Goal: Transaction & Acquisition: Purchase product/service

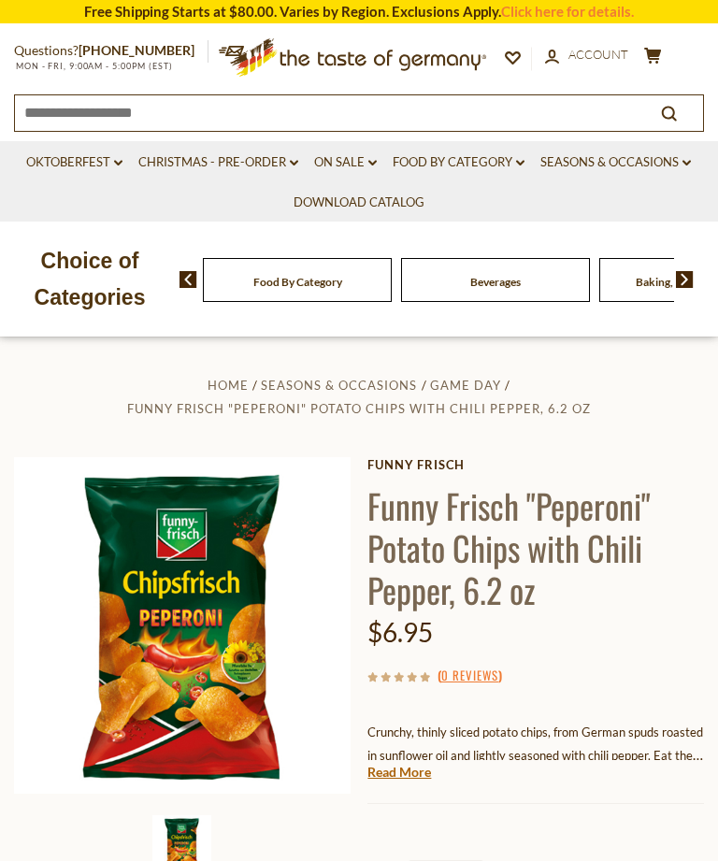
click at [367, 163] on link "On Sale dropdown_arrow" at bounding box center [345, 162] width 63 height 21
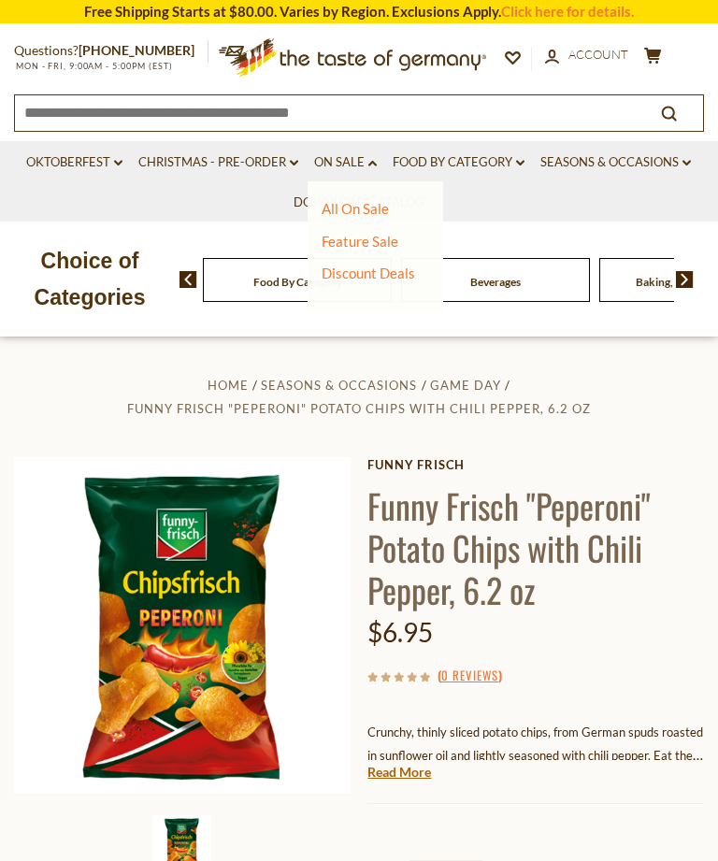
click at [94, 199] on ul "Oktoberfest dropdown_arrow All Oktoberfest Oktoberfest Foods Party Supplies Chr…" at bounding box center [359, 181] width 690 height 80
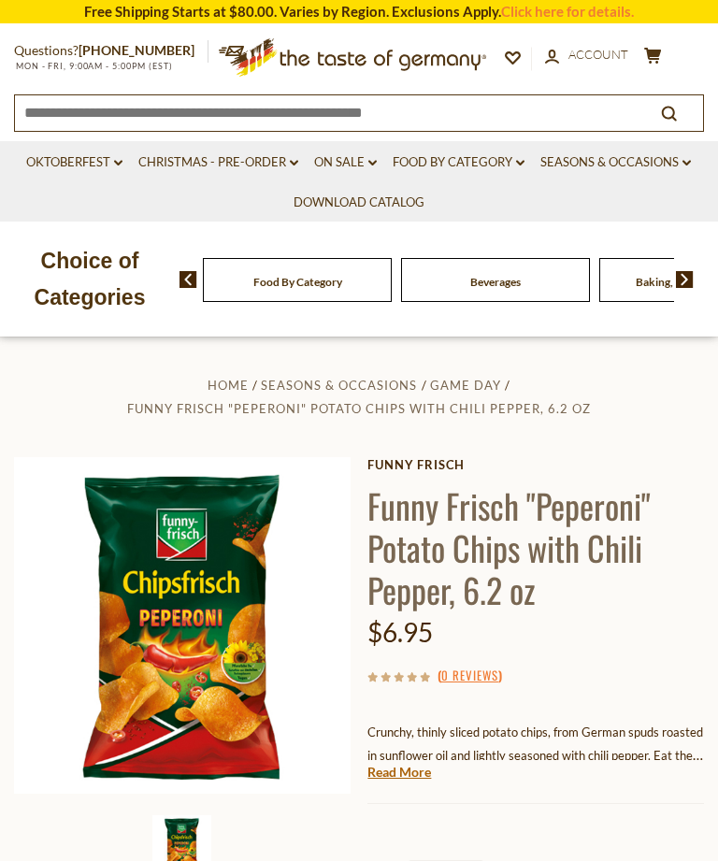
click at [354, 54] on icon at bounding box center [359, 54] width 258 height 33
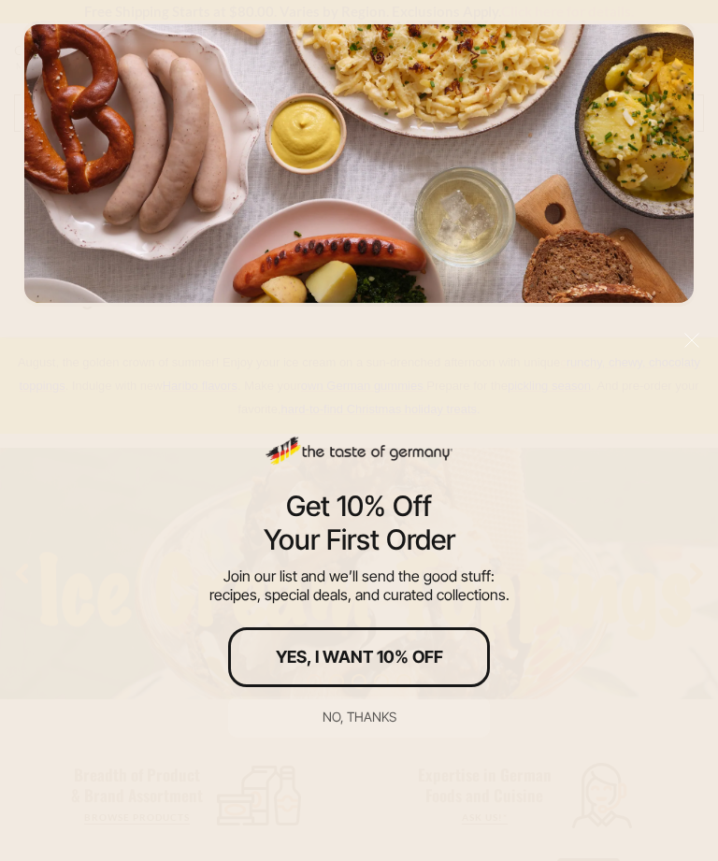
click at [383, 716] on div "No, thanks" at bounding box center [360, 717] width 74 height 13
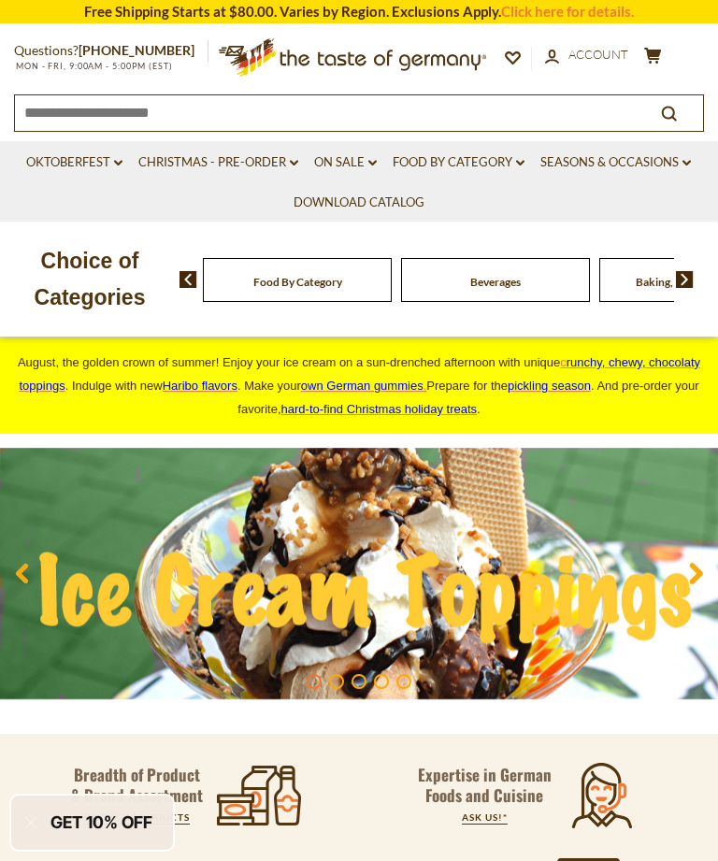
click at [511, 164] on link "Food By Category dropdown_arrow" at bounding box center [459, 162] width 132 height 21
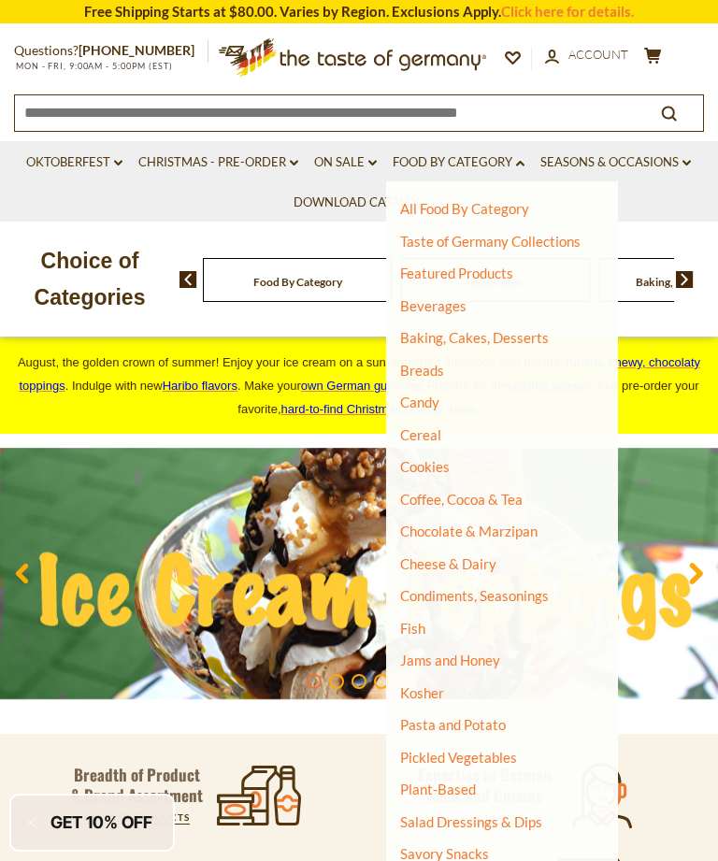
click at [466, 587] on link "Condiments, Seasonings" at bounding box center [474, 595] width 149 height 17
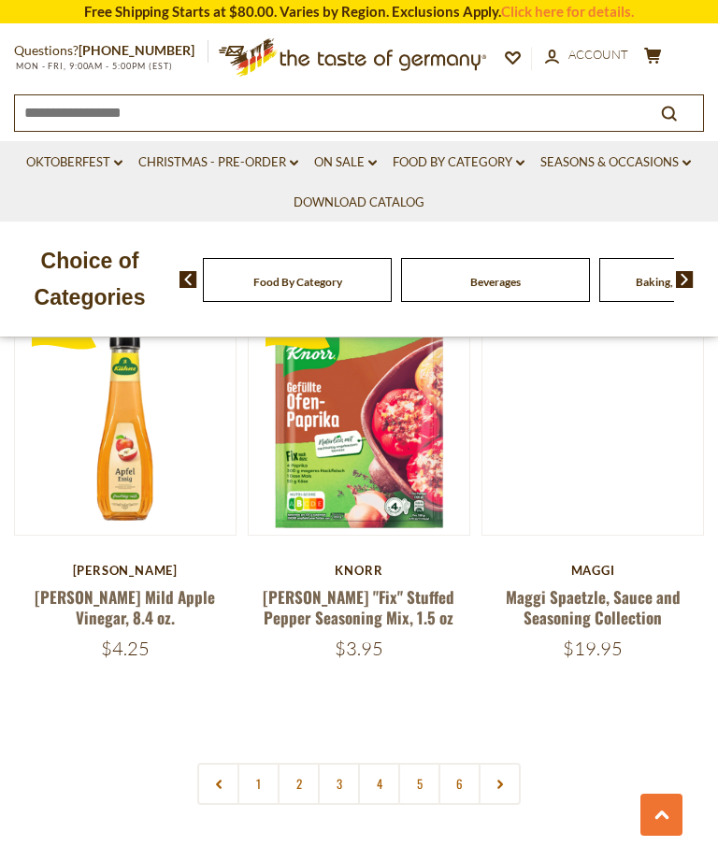
scroll to position [4934, 0]
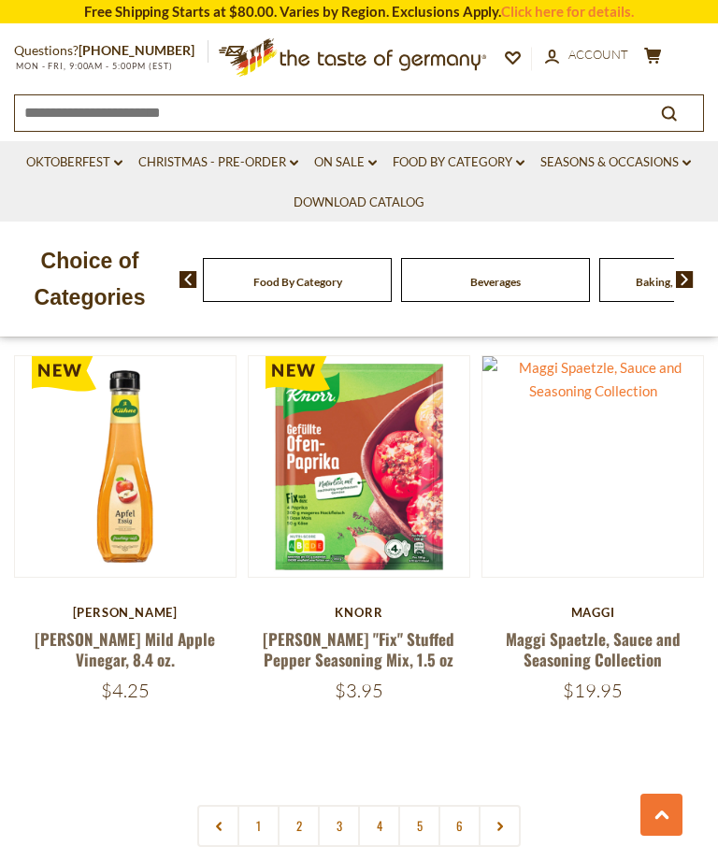
click at [297, 805] on link "2" at bounding box center [299, 826] width 42 height 42
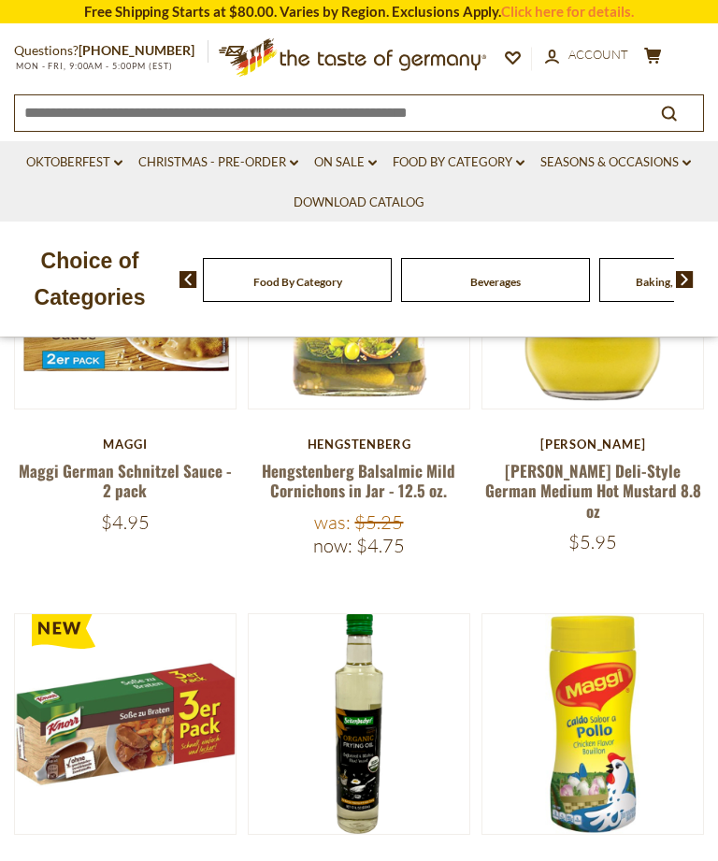
scroll to position [538, 0]
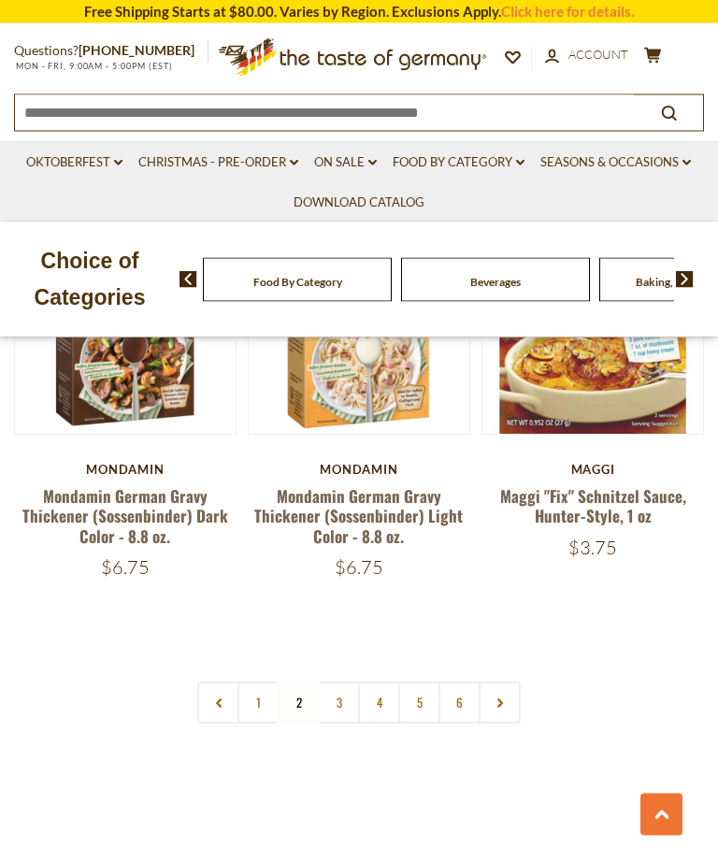
scroll to position [5039, 0]
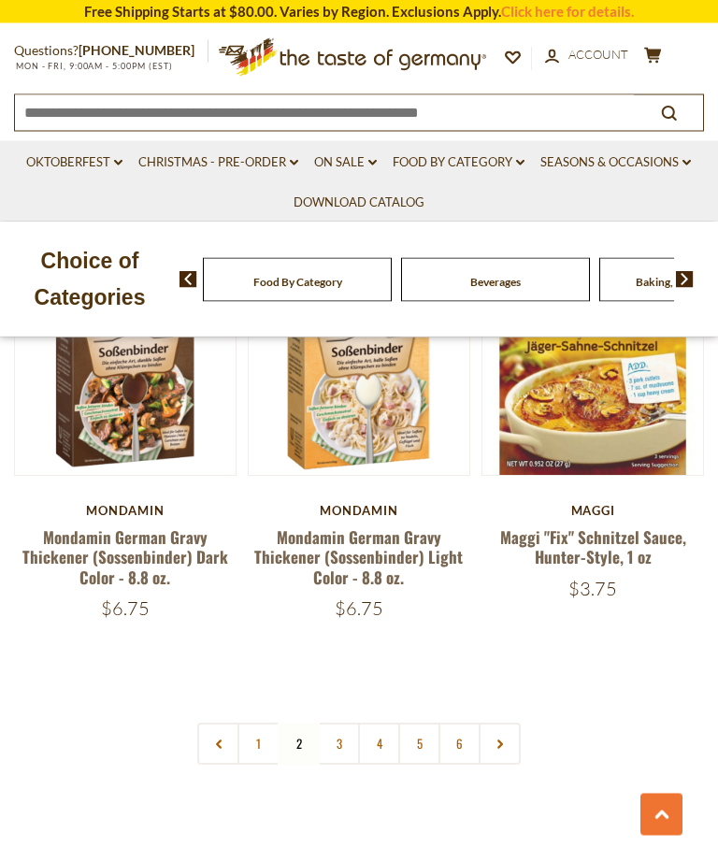
click at [344, 724] on link "3" at bounding box center [339, 745] width 42 height 42
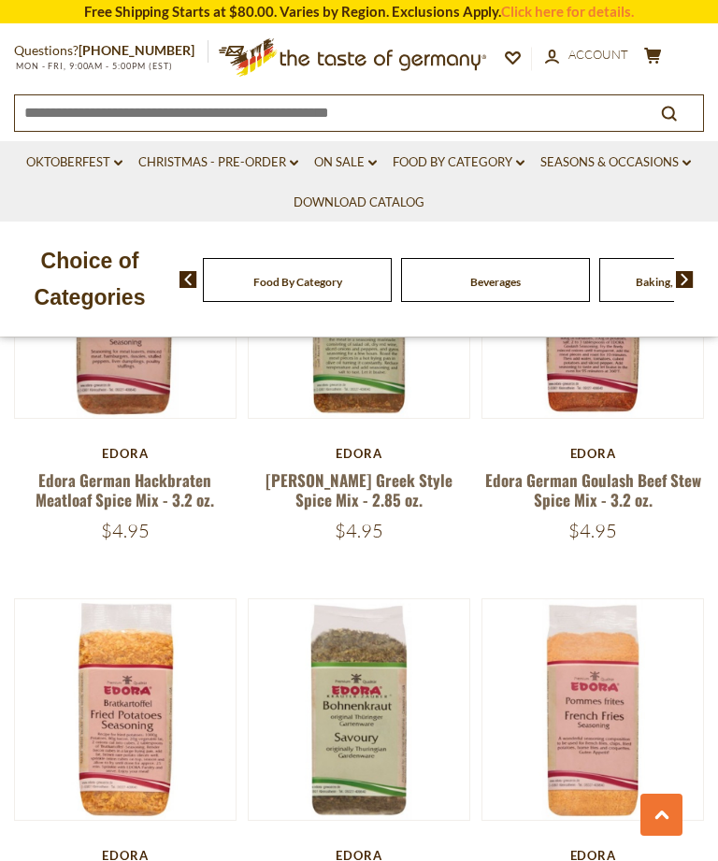
scroll to position [1591, 0]
